Goal: Task Accomplishment & Management: Manage account settings

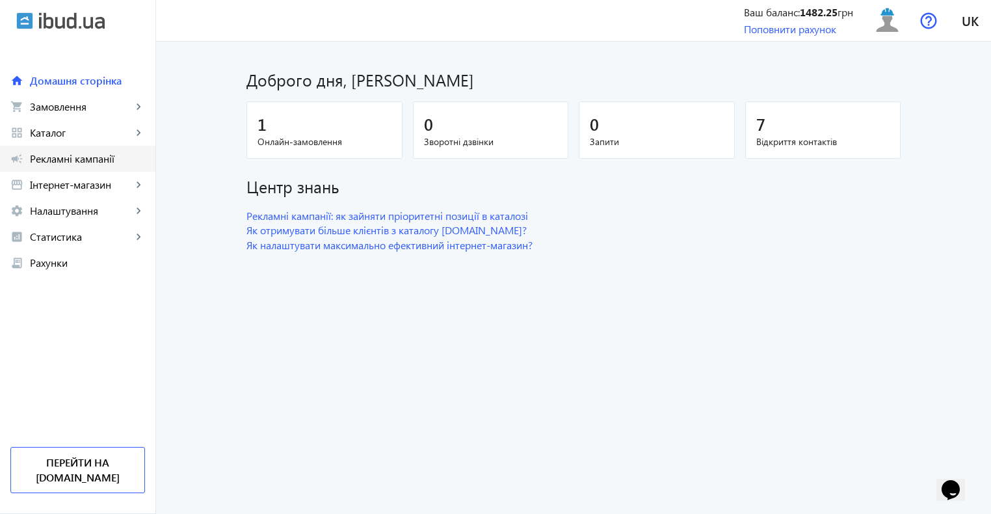
click at [64, 162] on span "Рекламні кампанії" at bounding box center [87, 158] width 115 height 13
